Goal: Task Accomplishment & Management: Complete application form

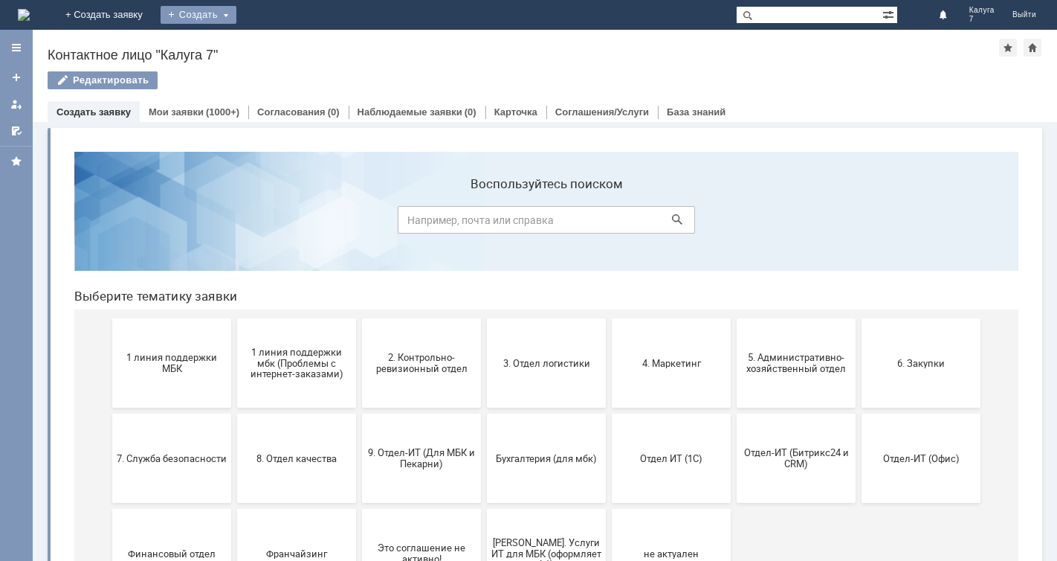
click at [236, 16] on div "Создать" at bounding box center [199, 15] width 76 height 18
click at [277, 42] on link "Заявка" at bounding box center [220, 45] width 113 height 18
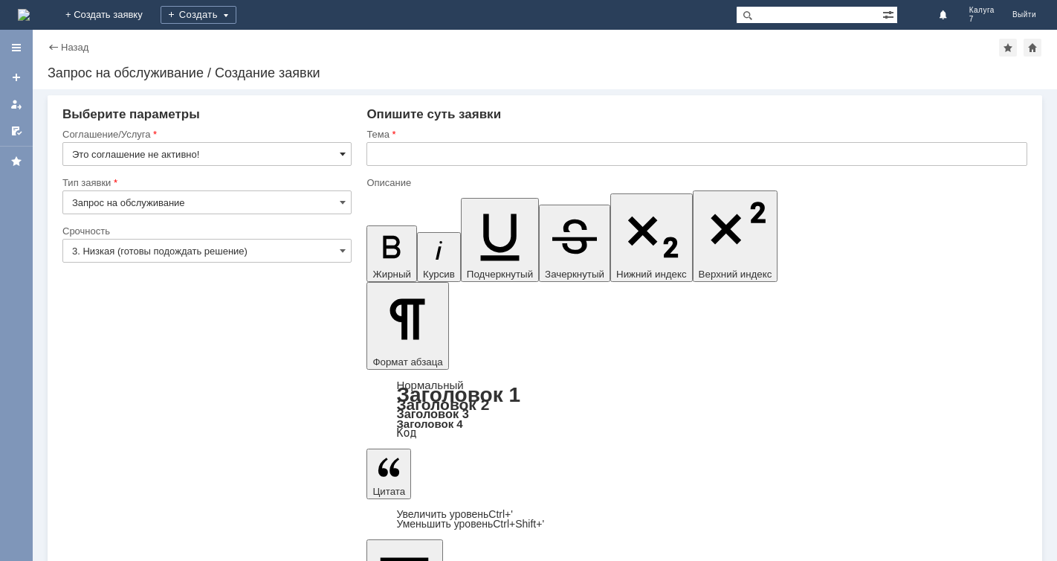
click at [344, 151] on span at bounding box center [343, 154] width 6 height 12
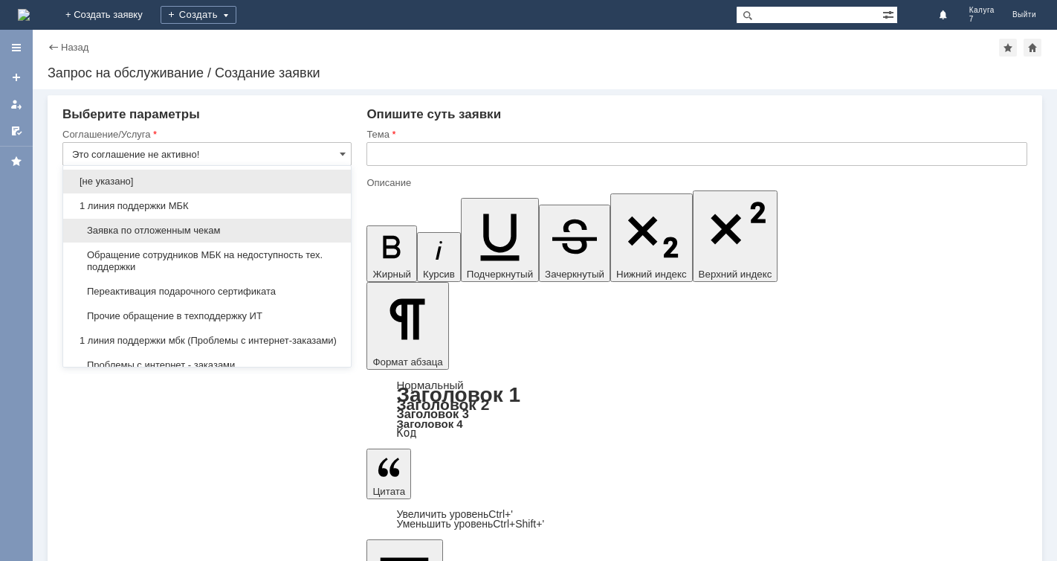
click at [332, 233] on div "Заявка по отложенным чекам" at bounding box center [207, 231] width 288 height 24
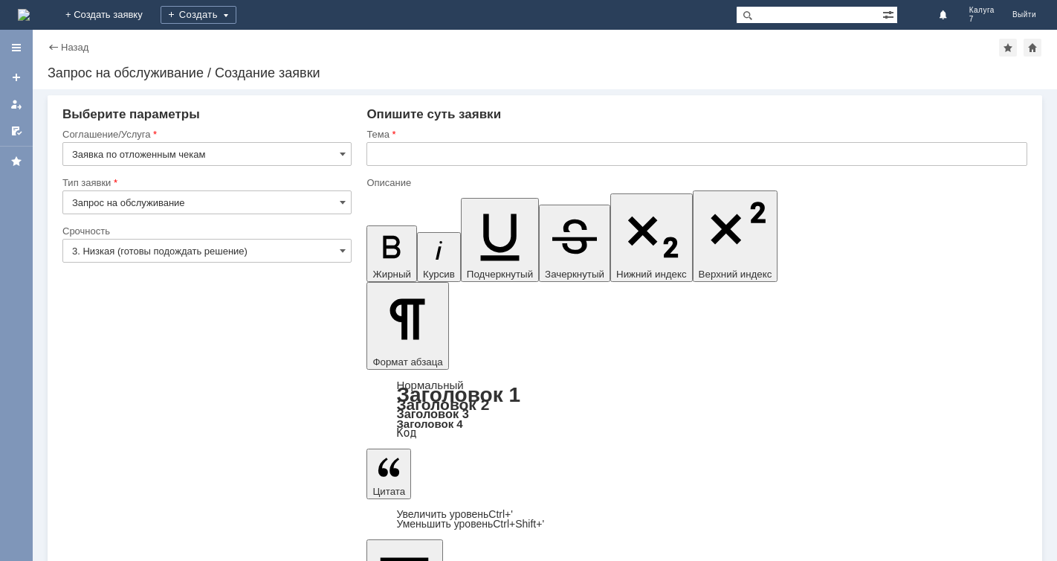
type input "Заявка по отложенным чекам"
click at [347, 250] on input "3. Низкая (готовы подождать решение)" at bounding box center [206, 251] width 289 height 24
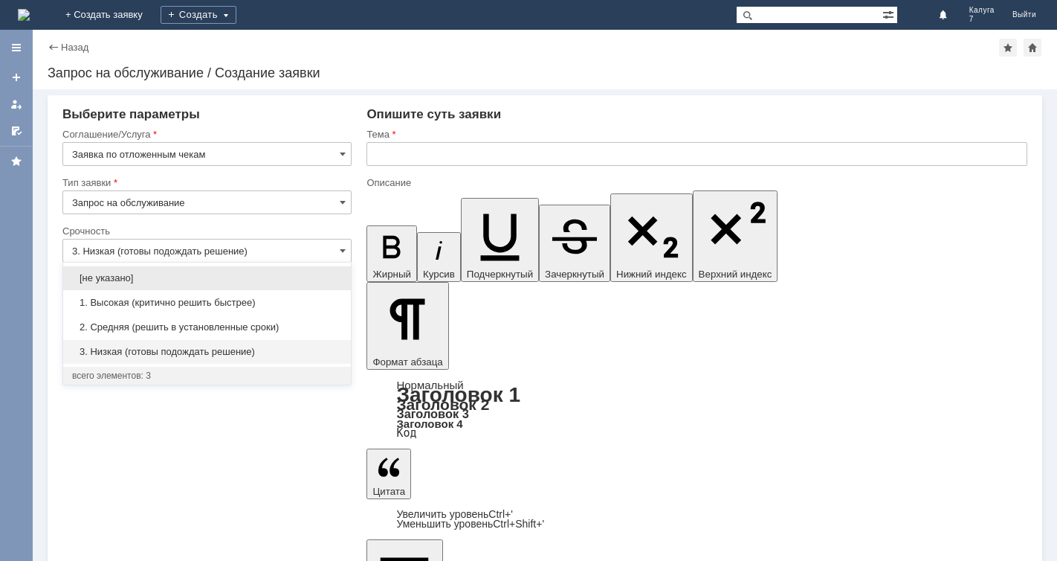
drag, startPoint x: 317, startPoint y: 320, endPoint x: 388, endPoint y: 164, distance: 171.7
click at [318, 313] on div "[не указано] 1. Высокая (критично решить быстрее) 2. Средняя (решить в установл…" at bounding box center [207, 314] width 288 height 98
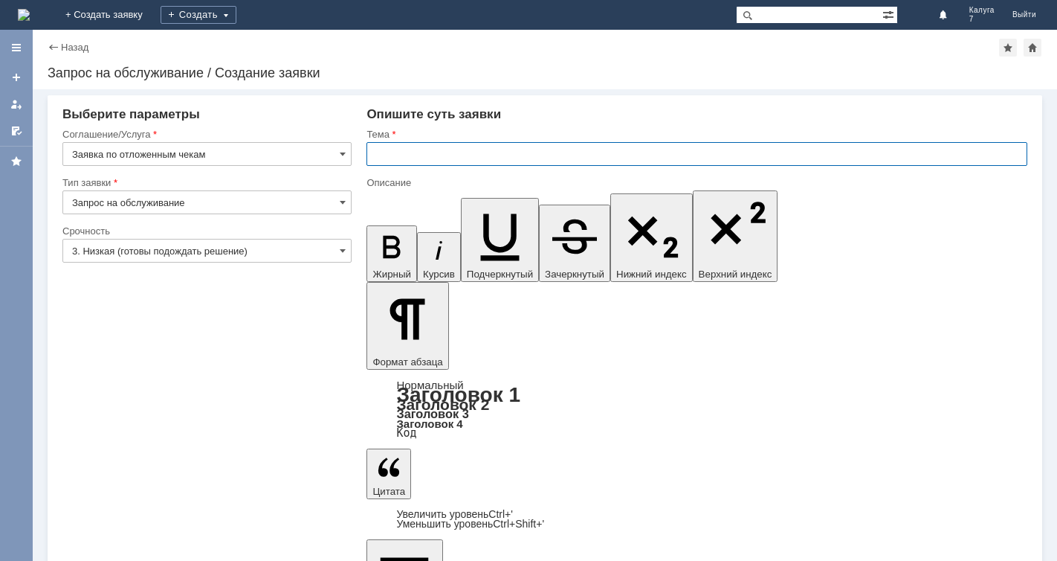
click at [374, 148] on input "text" at bounding box center [697, 154] width 661 height 24
type input "3. Низкая (готовы подождать решение)"
type input "отложенный чек"
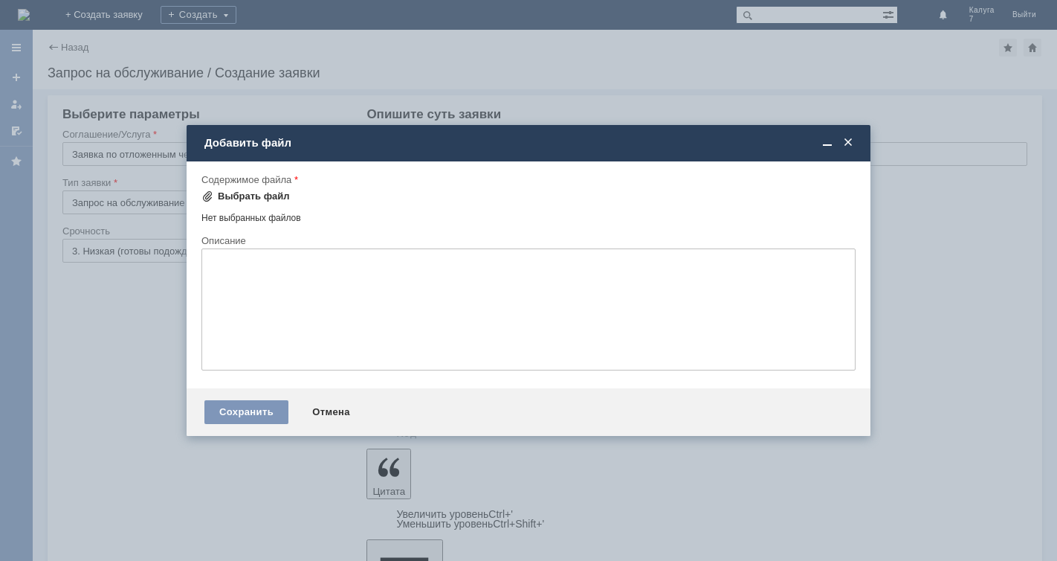
click at [208, 194] on span at bounding box center [208, 196] width 12 height 12
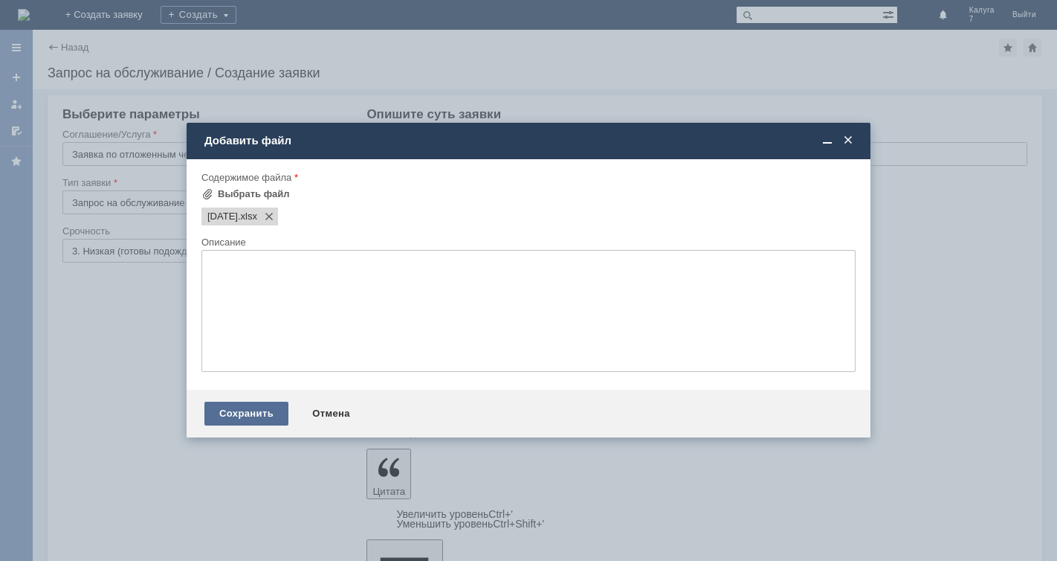
click at [263, 405] on div "Сохранить" at bounding box center [246, 414] width 84 height 24
